Goal: Task Accomplishment & Management: Complete application form

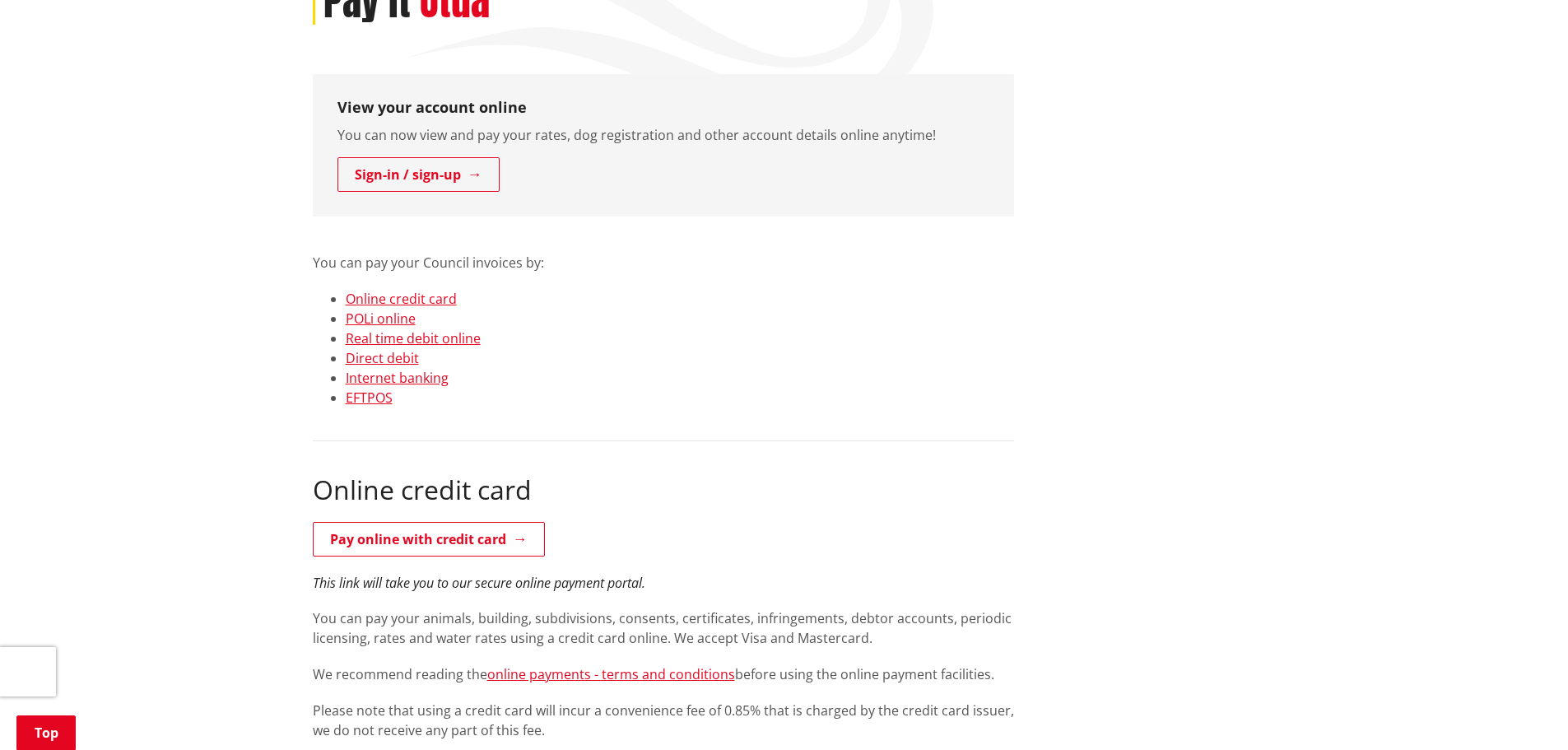
scroll to position [329, 0]
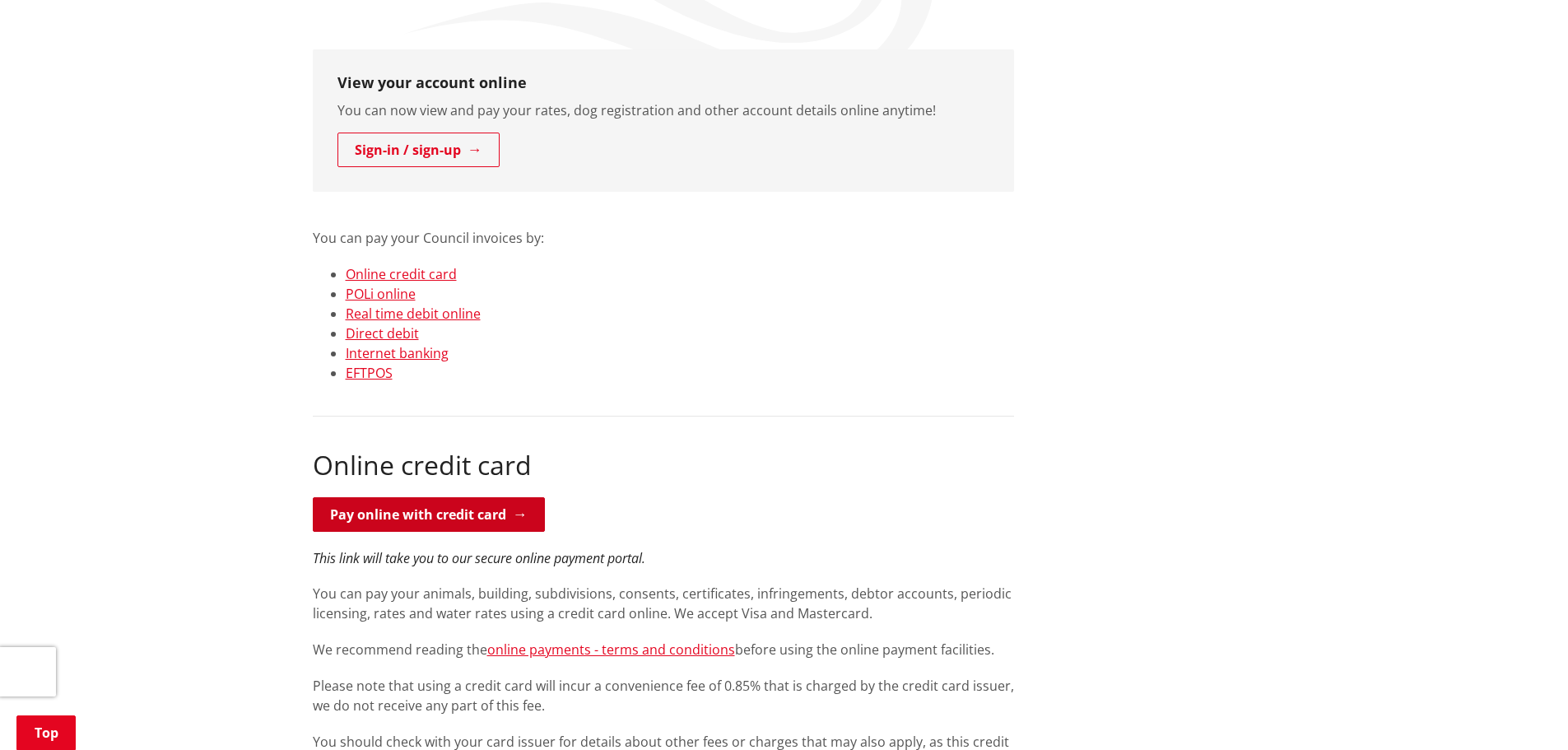
click at [528, 507] on link "Pay online with credit card" at bounding box center [429, 515] width 232 height 35
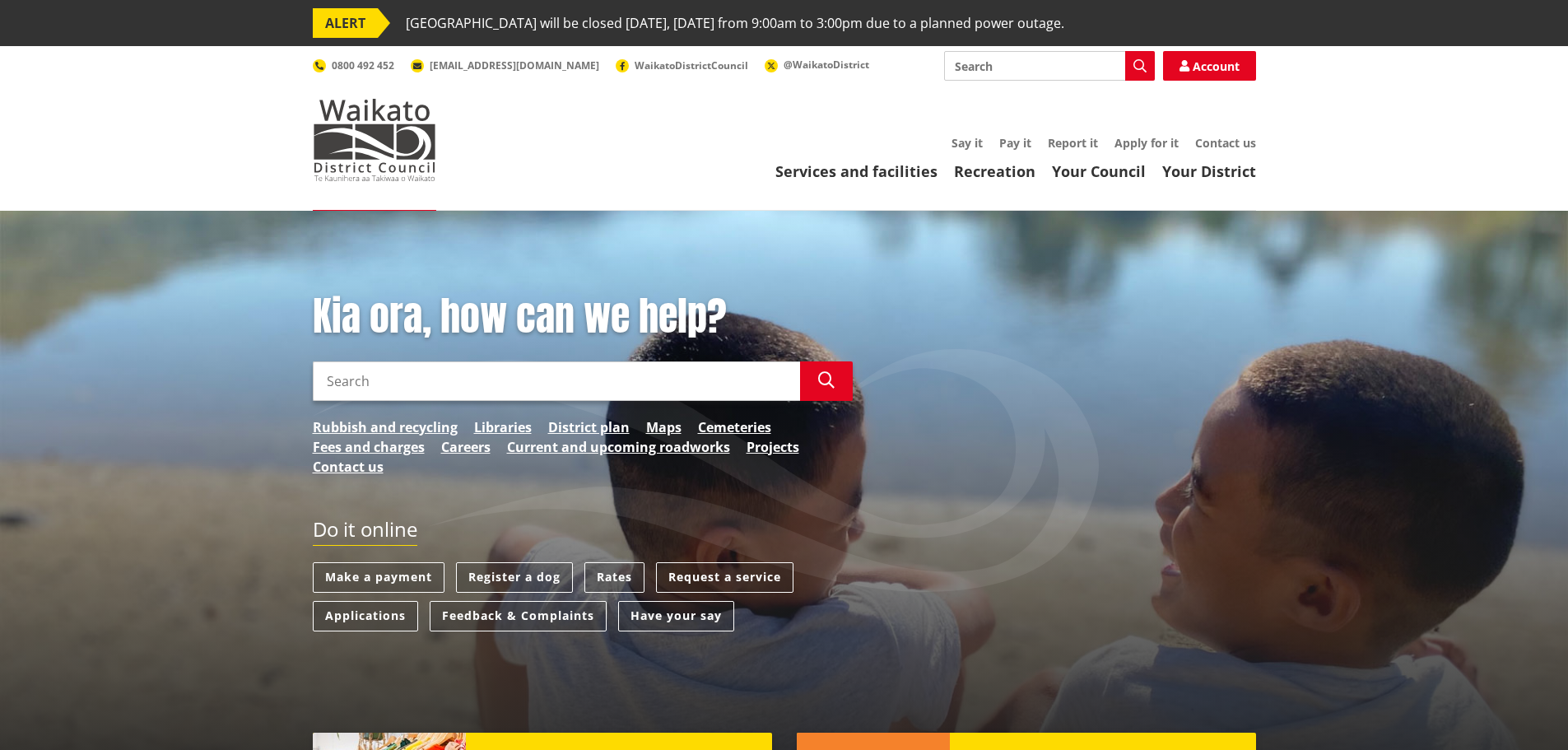
click at [586, 377] on input "Search" at bounding box center [556, 380] width 487 height 40
type input "order lim"
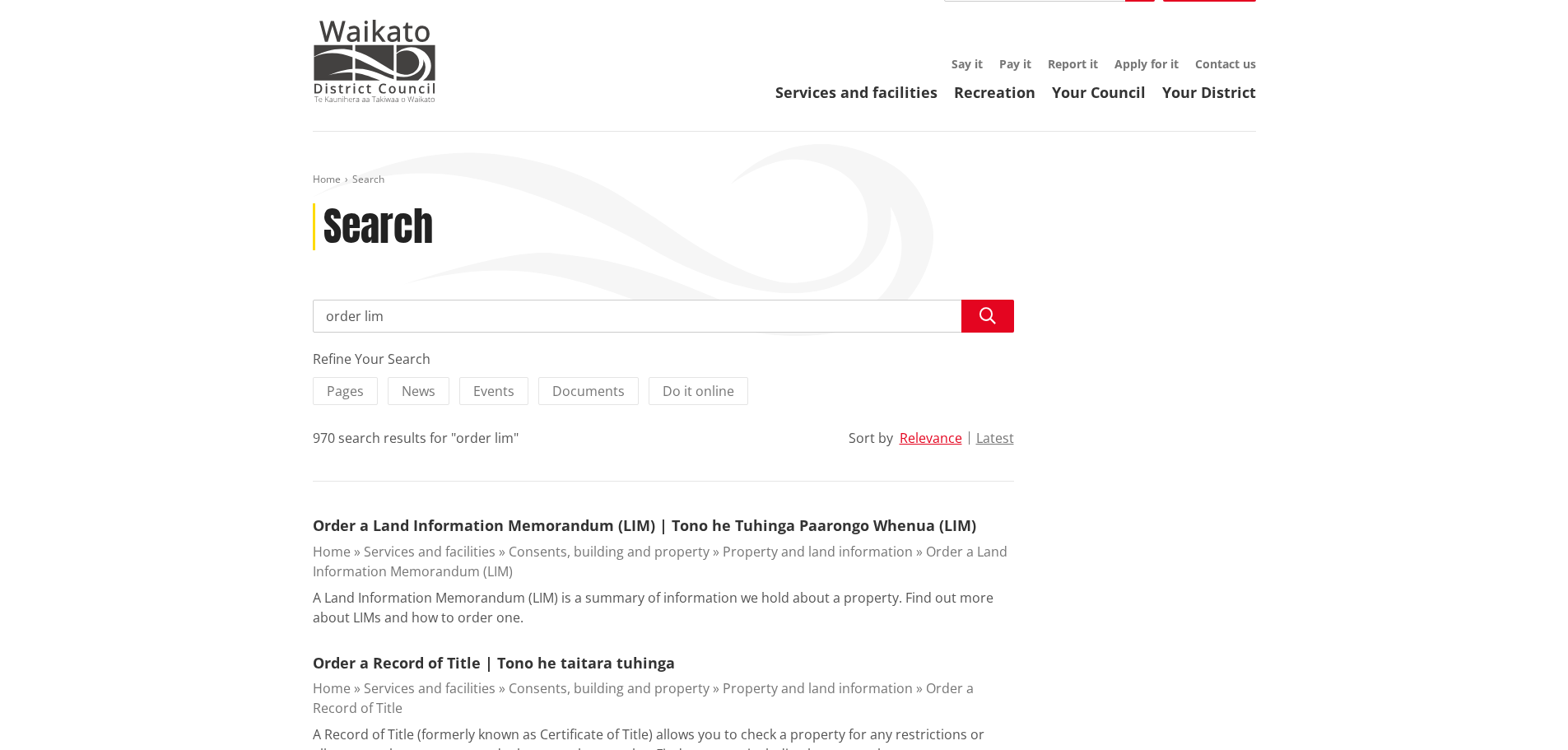
scroll to position [165, 0]
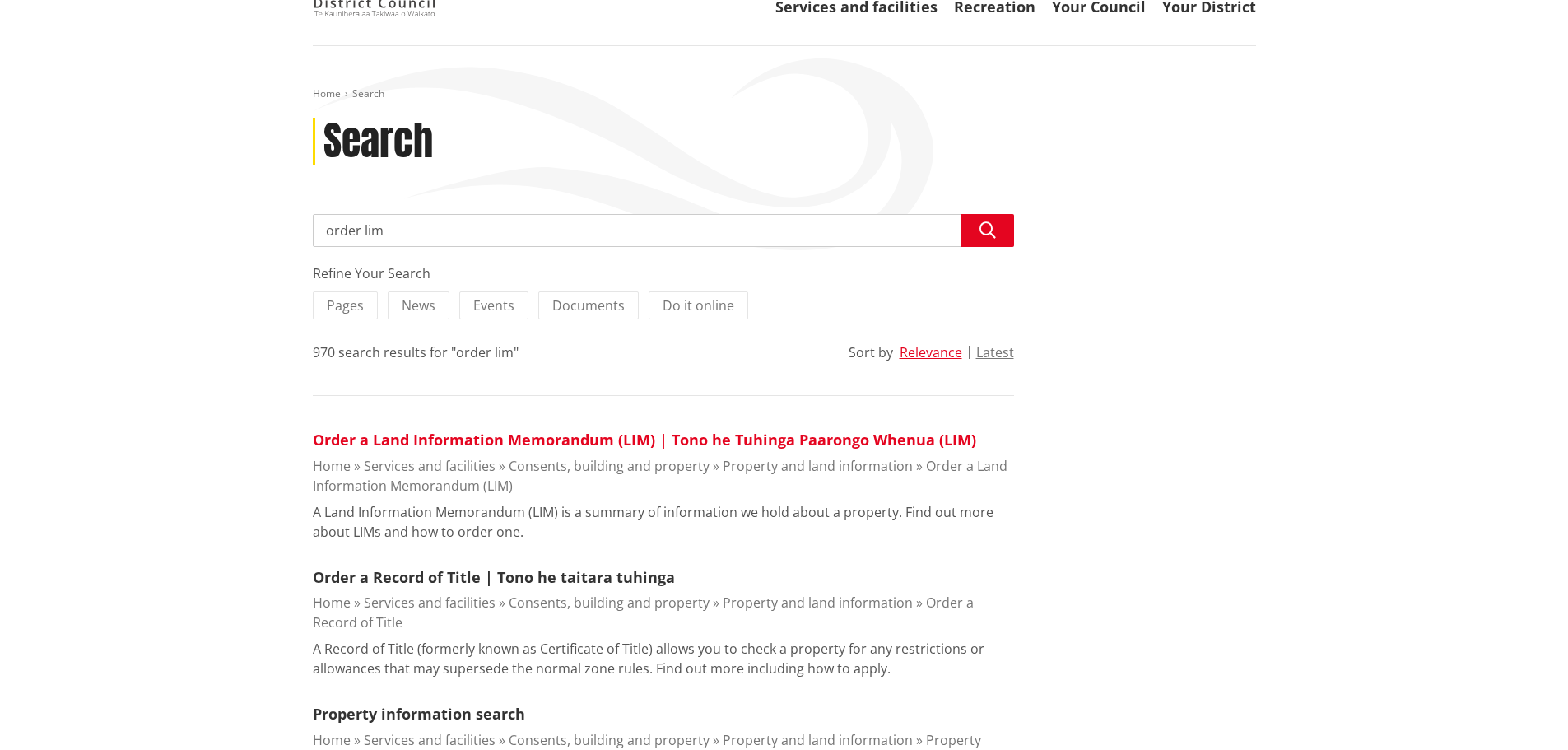
click at [689, 435] on link "Order a Land Information Memorandum (LIM) | Tono he Tuhinga Paarongo Whenua (LI…" at bounding box center [644, 439] width 663 height 19
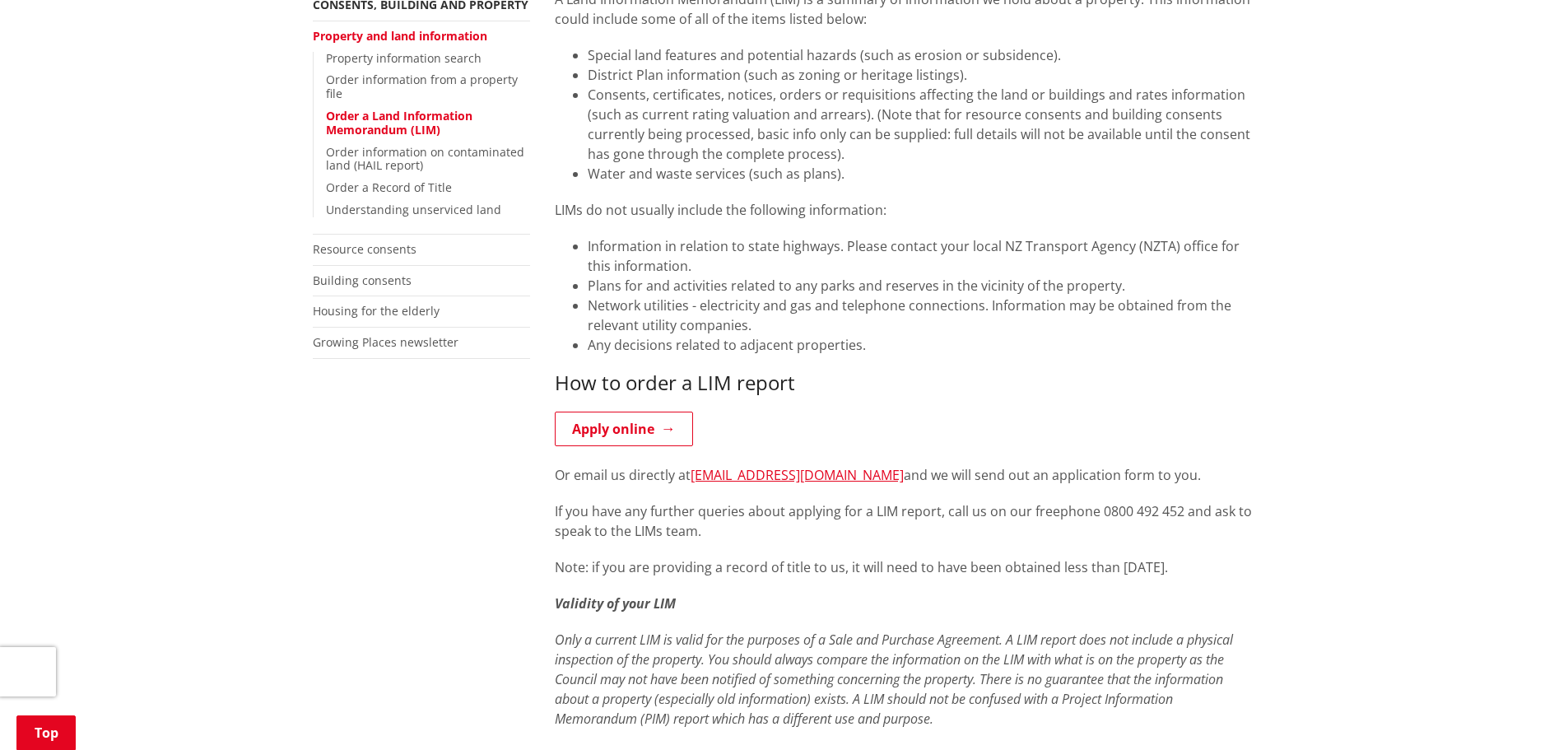
scroll to position [494, 0]
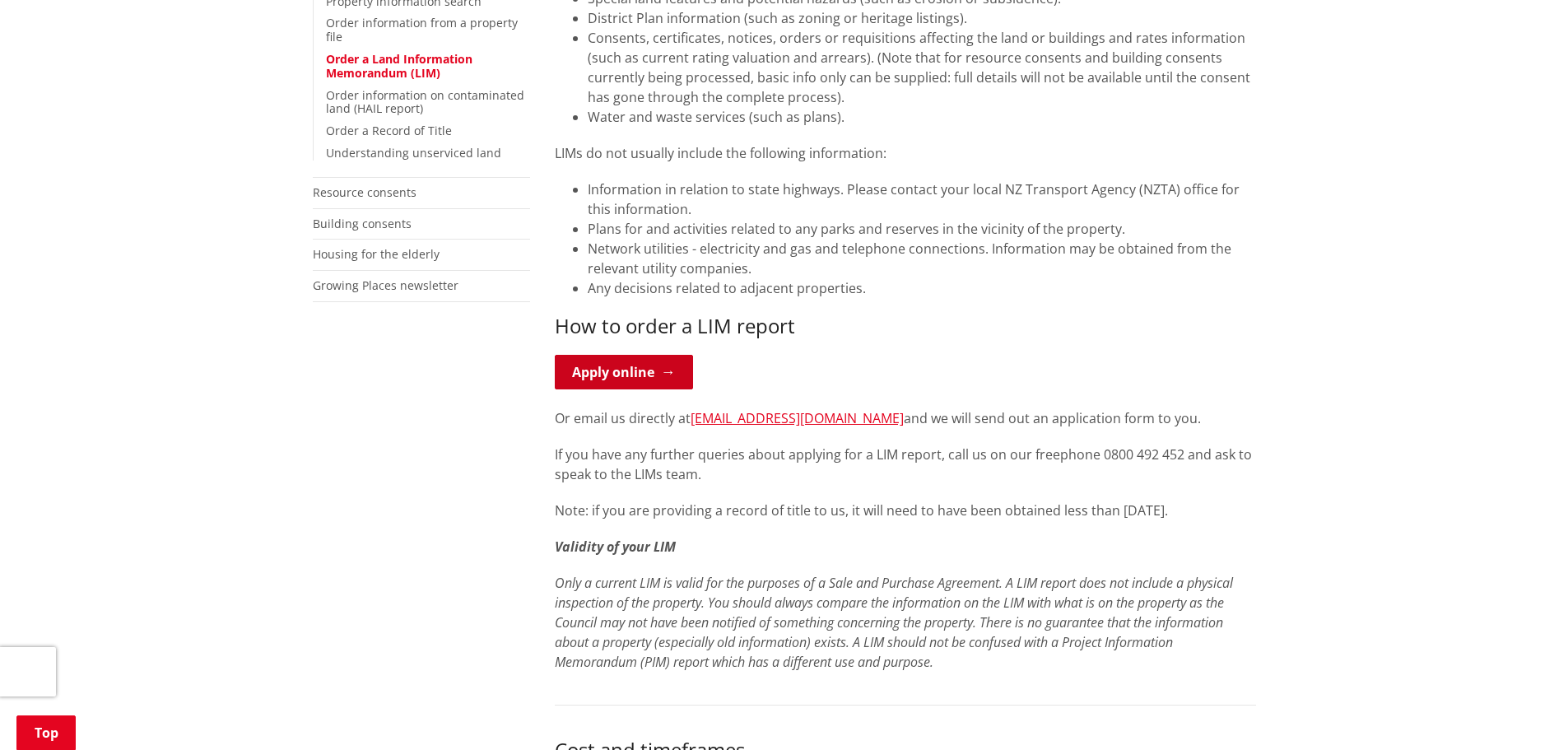
click at [656, 376] on link "Apply online" at bounding box center [623, 372] width 138 height 35
